Goal: Task Accomplishment & Management: Complete application form

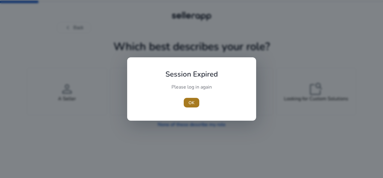
click at [192, 103] on span "OK" at bounding box center [192, 102] width 6 height 6
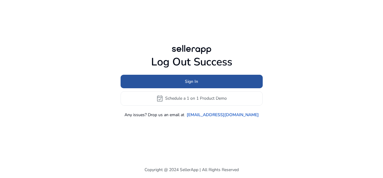
click at [194, 82] on span "Sign In" at bounding box center [191, 81] width 13 height 6
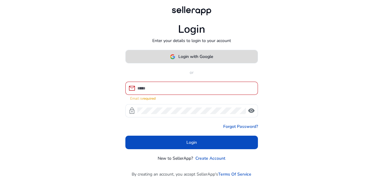
click at [196, 58] on span "Login with Google" at bounding box center [196, 56] width 35 height 6
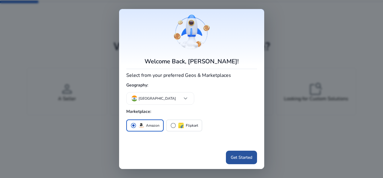
click at [241, 156] on span "Get Started" at bounding box center [242, 157] width 22 height 6
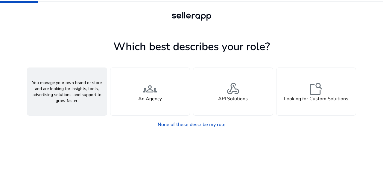
click at [69, 90] on span "person" at bounding box center [67, 88] width 14 height 14
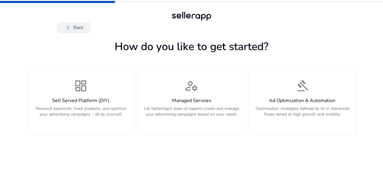
click at [79, 27] on button "chevron_left Back" at bounding box center [74, 27] width 34 height 11
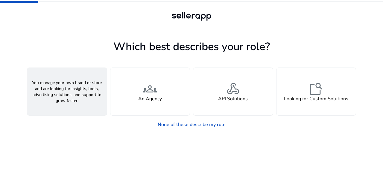
click at [78, 91] on div "person A Seller" at bounding box center [67, 91] width 80 height 47
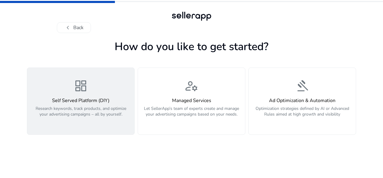
click at [95, 98] on h4 "Self Served Platform (DIY)" at bounding box center [81, 101] width 100 height 6
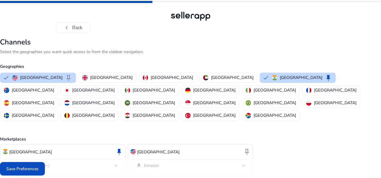
scroll to position [8, 0]
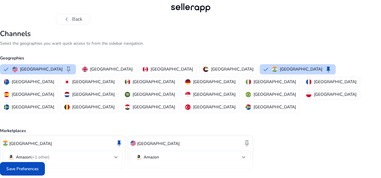
click at [8, 140] on img at bounding box center [5, 142] width 5 height 5
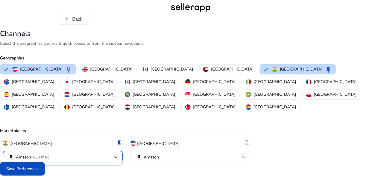
click at [47, 154] on p "Amazon (+1 other)" at bounding box center [33, 156] width 34 height 5
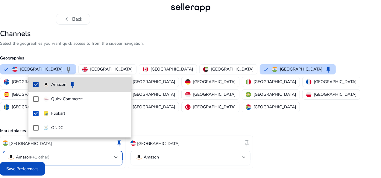
click at [54, 85] on p "Amazon" at bounding box center [58, 84] width 15 height 7
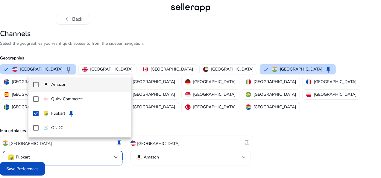
click at [58, 83] on p "Amazon" at bounding box center [58, 84] width 15 height 7
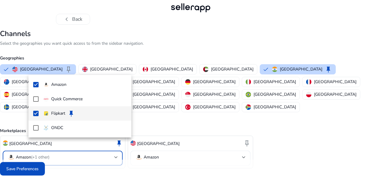
click at [35, 113] on mat-pseudo-checkbox at bounding box center [35, 113] width 5 height 5
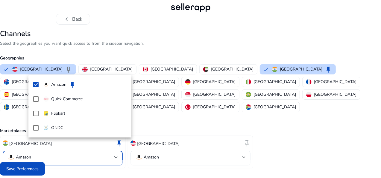
click at [338, 112] on div at bounding box center [190, 89] width 381 height 178
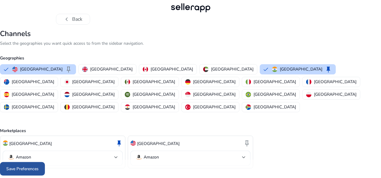
click at [39, 168] on span "Save Preferences" at bounding box center [22, 168] width 32 height 6
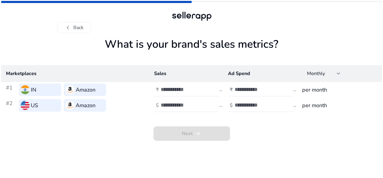
scroll to position [0, 0]
